Goal: Transaction & Acquisition: Purchase product/service

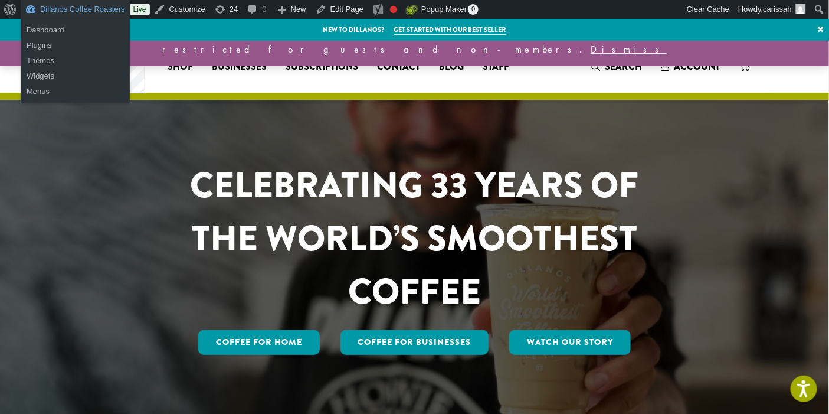
click at [58, 6] on link "Dillanos Coffee Roasters" at bounding box center [75, 9] width 109 height 19
